Goal: Task Accomplishment & Management: Manage account settings

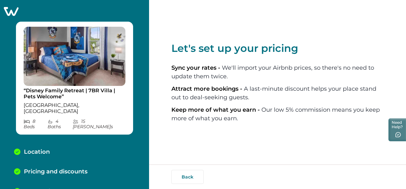
click at [235, 92] on span "Attract more bookings -" at bounding box center [207, 88] width 72 height 7
click at [191, 180] on button "Back" at bounding box center [187, 177] width 32 height 14
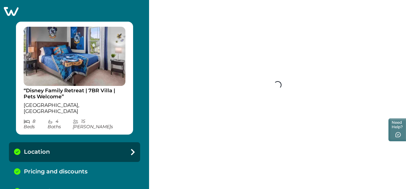
select select "**"
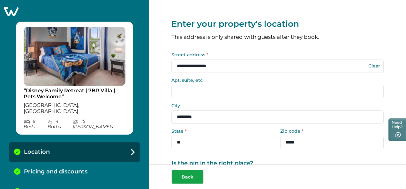
click at [188, 175] on button "Back" at bounding box center [187, 177] width 32 height 14
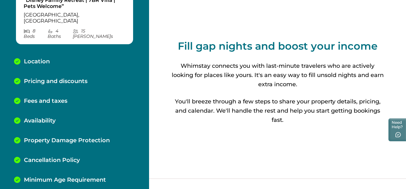
scroll to position [106, 0]
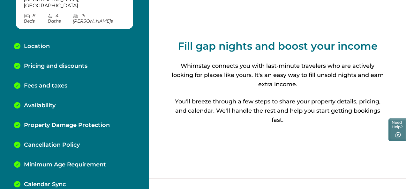
click at [57, 181] on p "Calendar Sync" at bounding box center [45, 184] width 42 height 7
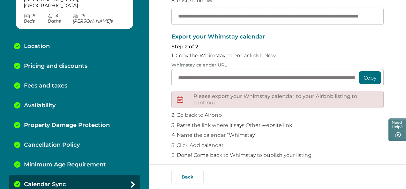
scroll to position [154, 0]
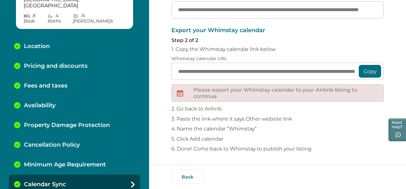
click at [366, 73] on button "Copy" at bounding box center [369, 71] width 22 height 13
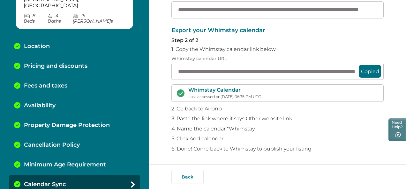
scroll to position [154, 0]
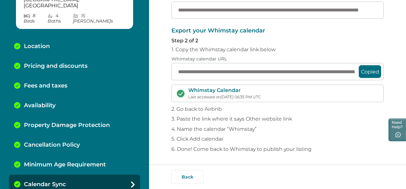
click at [326, 38] on p "Step 2 of 2" at bounding box center [277, 41] width 212 height 6
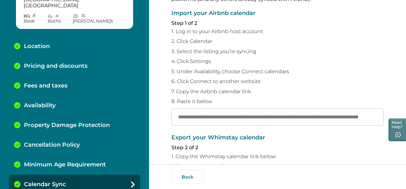
scroll to position [0, 0]
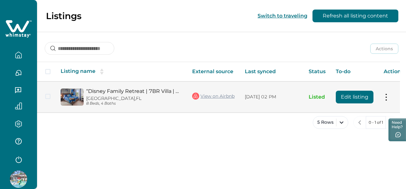
click at [220, 99] on link "View on Airbnb" at bounding box center [213, 96] width 42 height 8
click at [386, 99] on button at bounding box center [385, 97] width 5 height 7
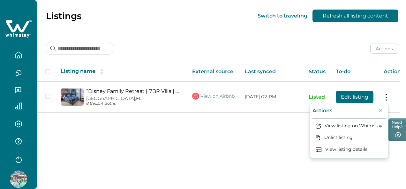
click at [242, 141] on div "Listings Switch to traveling Refresh all listing content Actions Actions Publis…" at bounding box center [221, 94] width 369 height 189
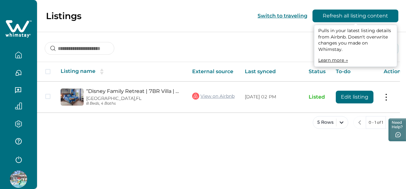
click at [356, 16] on button "Refresh all listing content" at bounding box center [355, 16] width 86 height 13
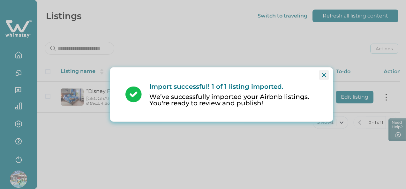
click at [324, 76] on icon "Close" at bounding box center [324, 75] width 4 height 4
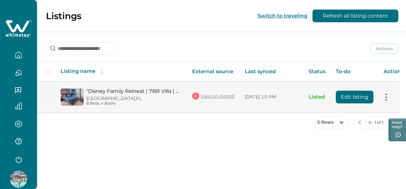
click at [385, 96] on button at bounding box center [385, 97] width 5 height 7
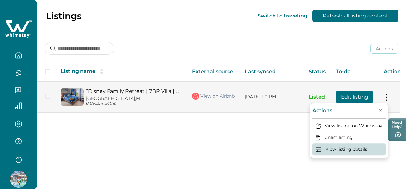
click at [369, 150] on button "View listing details" at bounding box center [348, 150] width 73 height 12
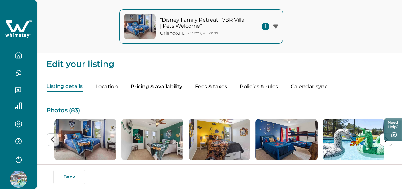
click at [202, 32] on p "8 Beds, 4 Baths" at bounding box center [203, 33] width 30 height 5
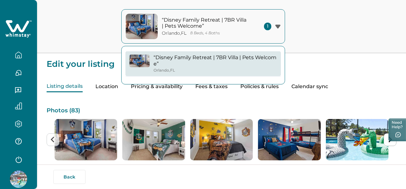
click at [208, 35] on p "8 Beds, 4 Baths" at bounding box center [205, 33] width 30 height 5
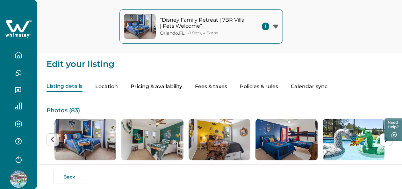
click at [277, 25] on icon "button" at bounding box center [275, 27] width 5 height 4
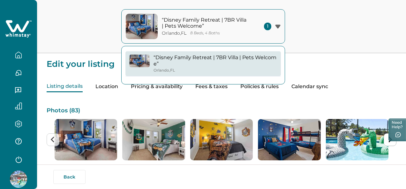
click at [277, 25] on icon "button" at bounding box center [277, 27] width 5 height 4
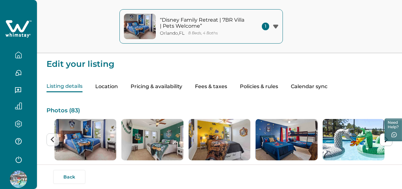
click at [17, 54] on icon "button" at bounding box center [18, 55] width 7 height 7
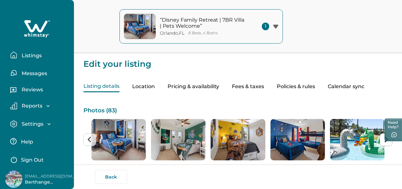
click at [268, 28] on span "1" at bounding box center [265, 27] width 7 height 8
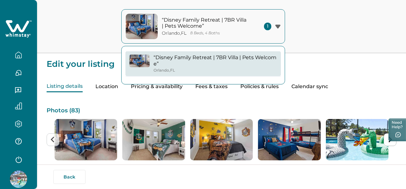
click at [279, 23] on div "1" at bounding box center [272, 27] width 17 height 8
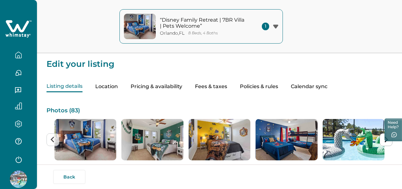
click at [276, 26] on icon "button" at bounding box center [275, 27] width 5 height 4
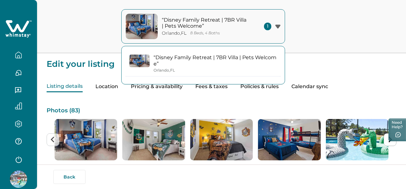
click at [208, 63] on p "“Disney Family Retreat | 7BR Villa | Pets Welcome”" at bounding box center [214, 61] width 123 height 12
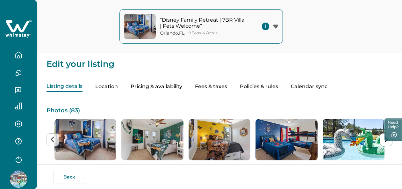
click at [16, 57] on icon "button" at bounding box center [19, 55] width 6 height 6
